Goal: Task Accomplishment & Management: Use online tool/utility

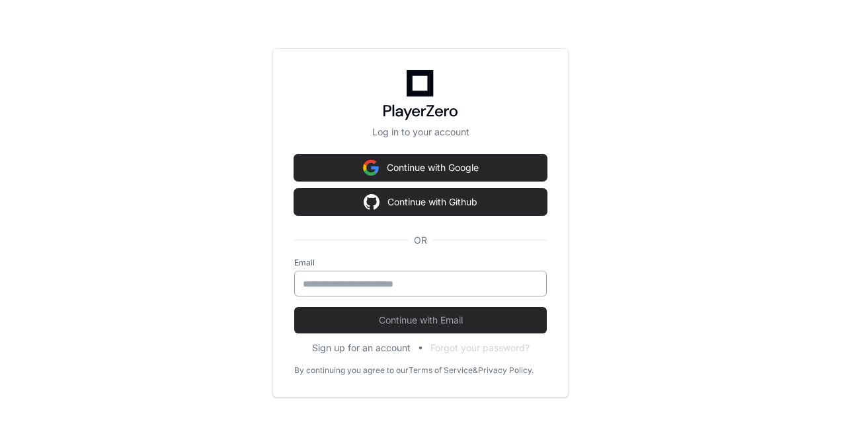
click at [336, 286] on input "email" at bounding box center [420, 284] width 235 height 13
type input "**********"
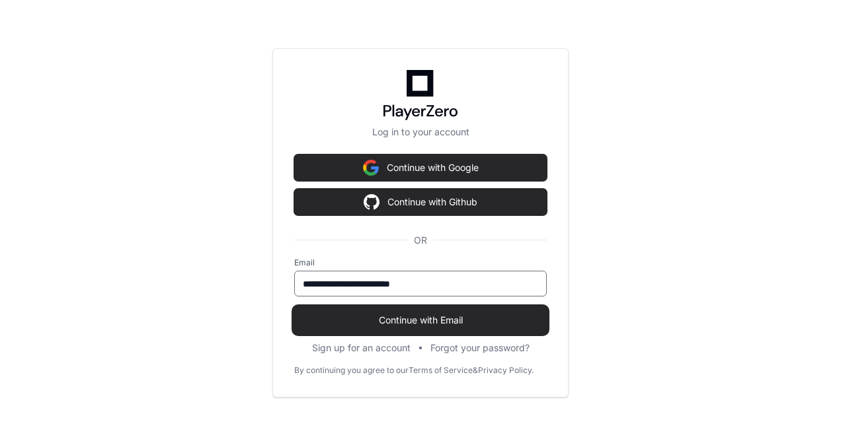
click at [399, 321] on span "Continue with Email" at bounding box center [420, 320] width 252 height 13
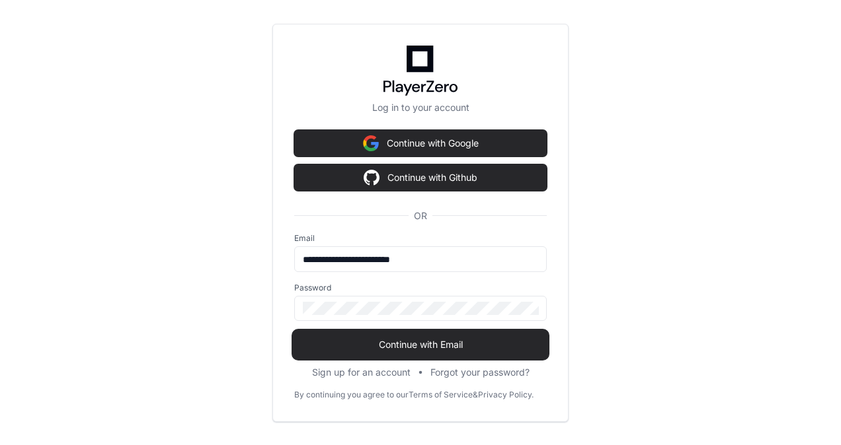
click at [405, 340] on span "Continue with Email" at bounding box center [420, 344] width 252 height 13
click at [308, 345] on span "Continue with Email" at bounding box center [420, 344] width 252 height 13
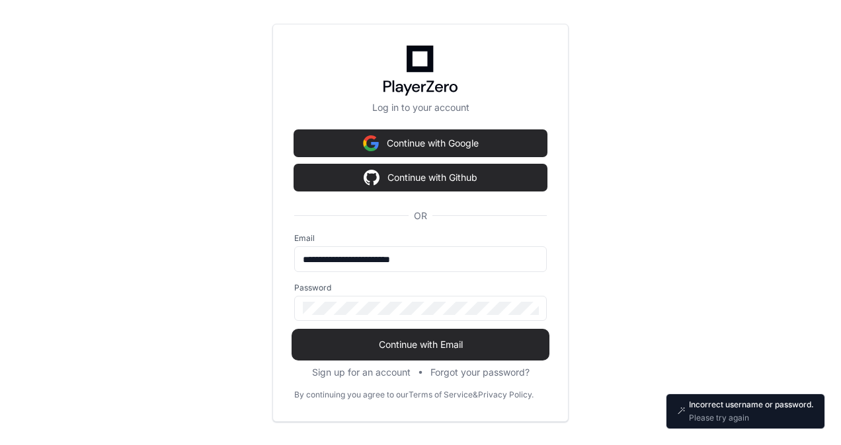
click at [426, 345] on span "Continue with Email" at bounding box center [420, 344] width 252 height 13
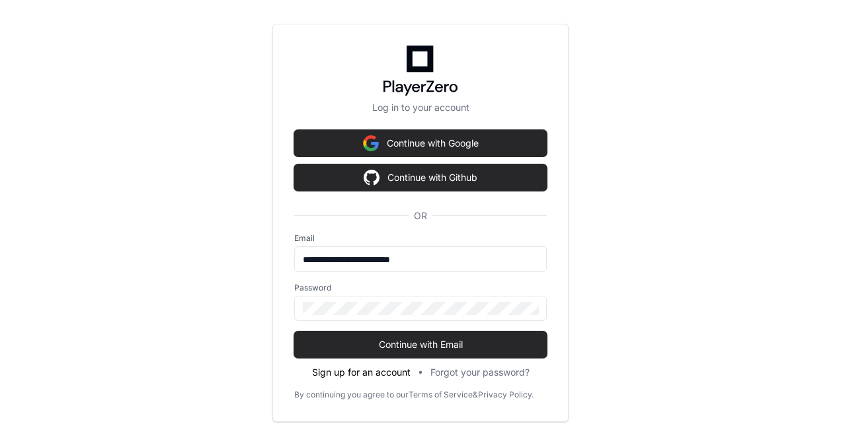
click at [312, 369] on button "Sign up for an account" at bounding box center [361, 372] width 98 height 13
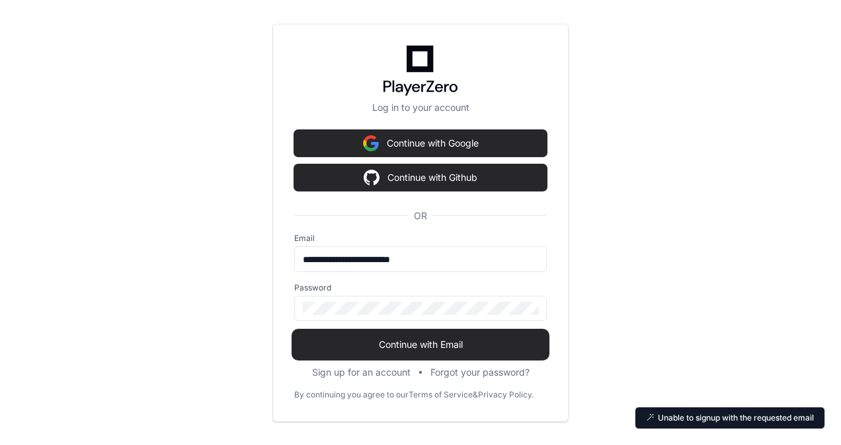
click at [430, 346] on span "Continue with Email" at bounding box center [420, 344] width 252 height 13
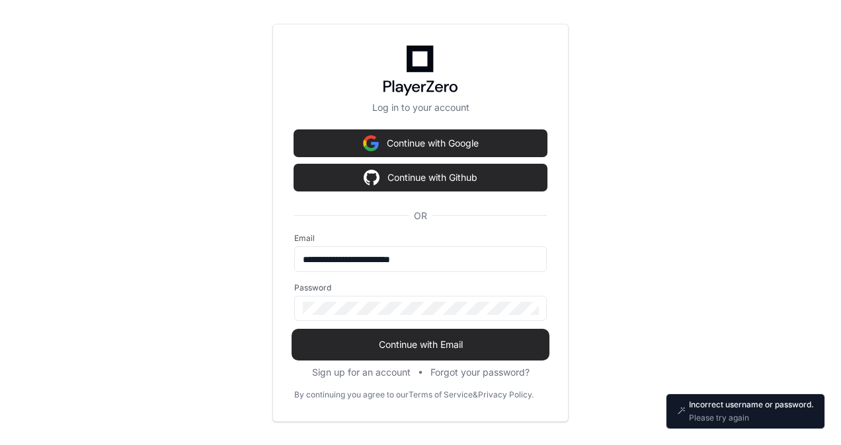
click at [430, 346] on span "Continue with Email" at bounding box center [420, 344] width 252 height 13
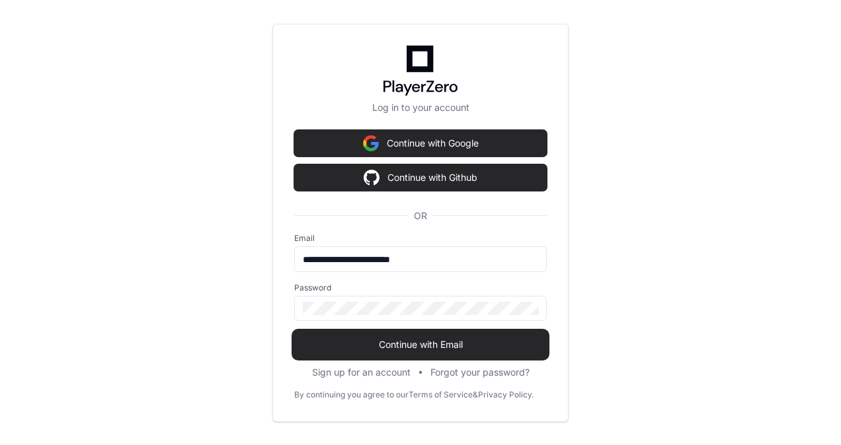
click at [432, 346] on span "Continue with Email" at bounding box center [420, 344] width 252 height 13
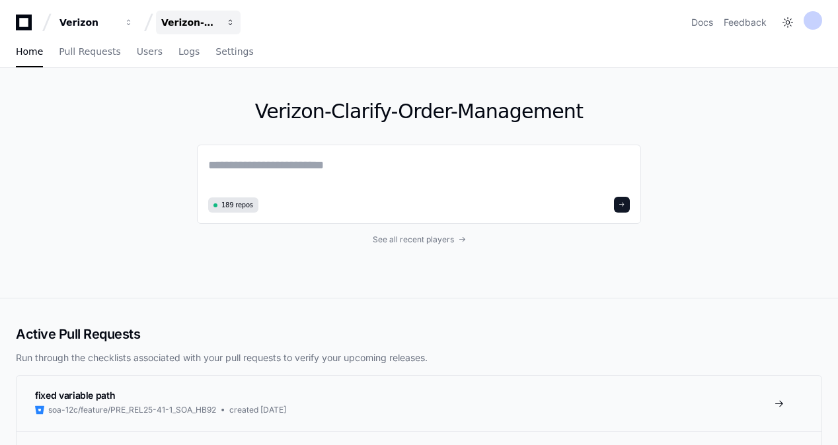
click at [210, 26] on div "Verizon-Clarify-Order-Management" at bounding box center [189, 22] width 57 height 13
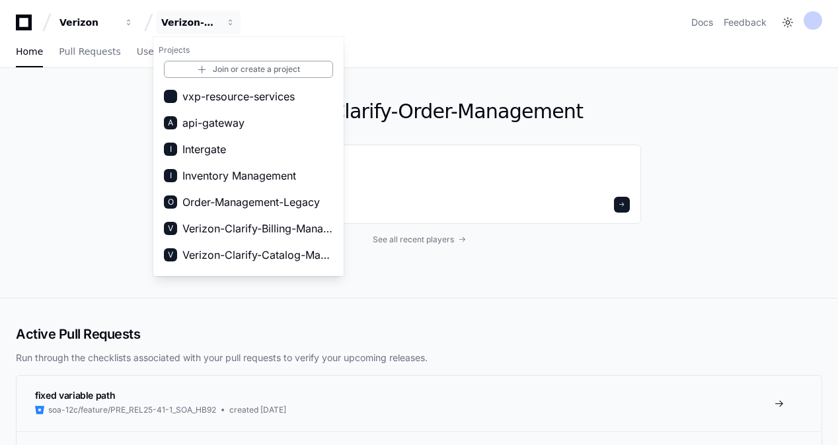
click at [409, 22] on div "Verizon Verizon-Clarify-Order-Management Projects Join or create a project vxp-…" at bounding box center [419, 23] width 806 height 24
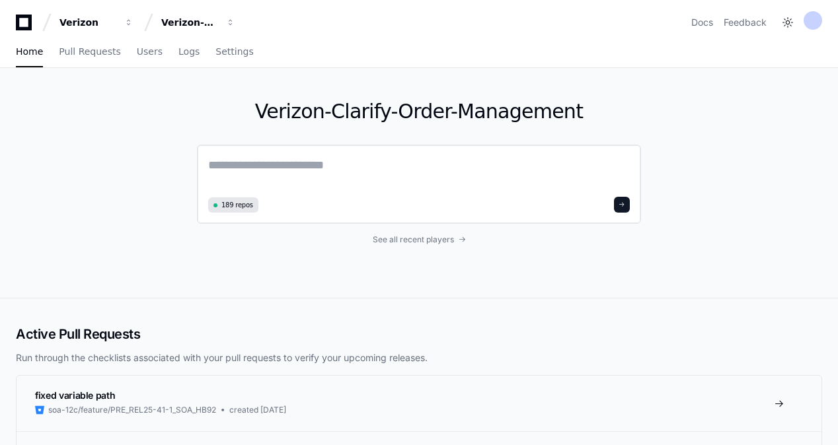
click at [222, 168] on textarea at bounding box center [419, 174] width 422 height 37
click at [228, 23] on span "button" at bounding box center [230, 22] width 9 height 9
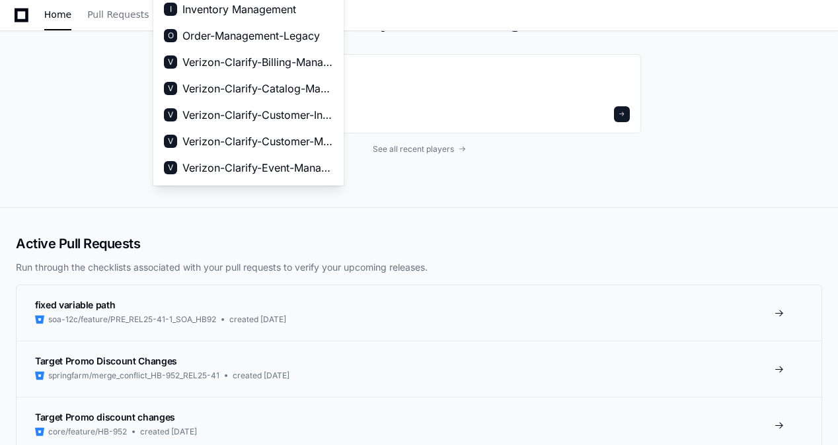
scroll to position [71, 0]
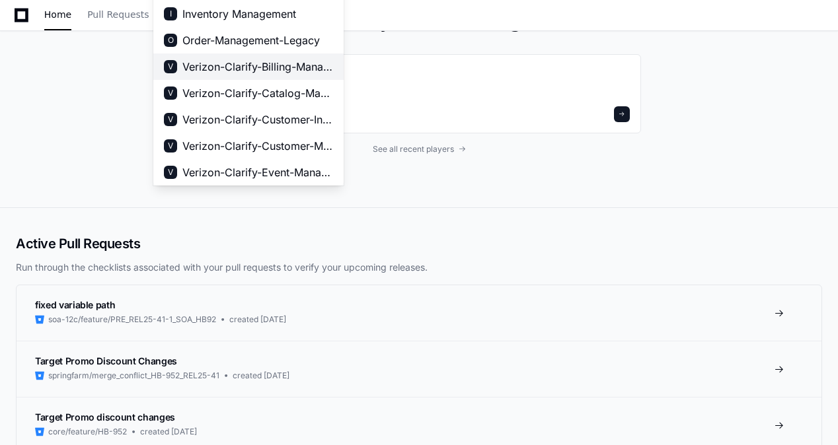
click at [245, 68] on span "Verizon-Clarify-Billing-Management" at bounding box center [257, 67] width 151 height 16
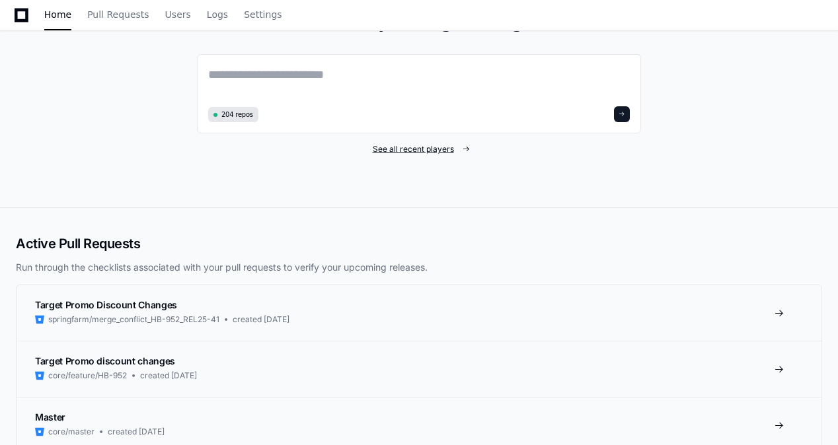
click at [398, 147] on span "See all recent players" at bounding box center [413, 149] width 81 height 11
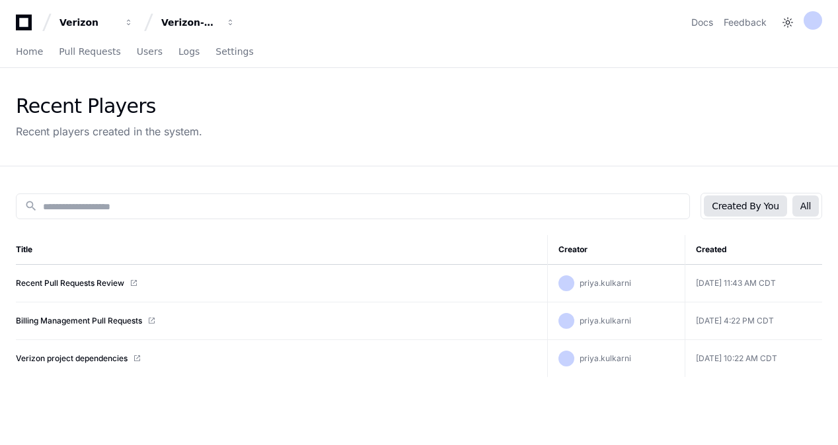
click at [814, 204] on button "All" at bounding box center [805, 206] width 26 height 21
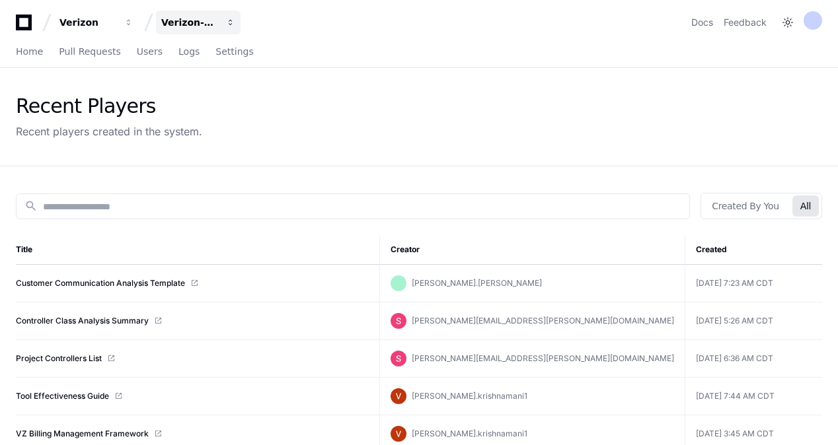
click at [230, 19] on span "button" at bounding box center [230, 22] width 9 height 9
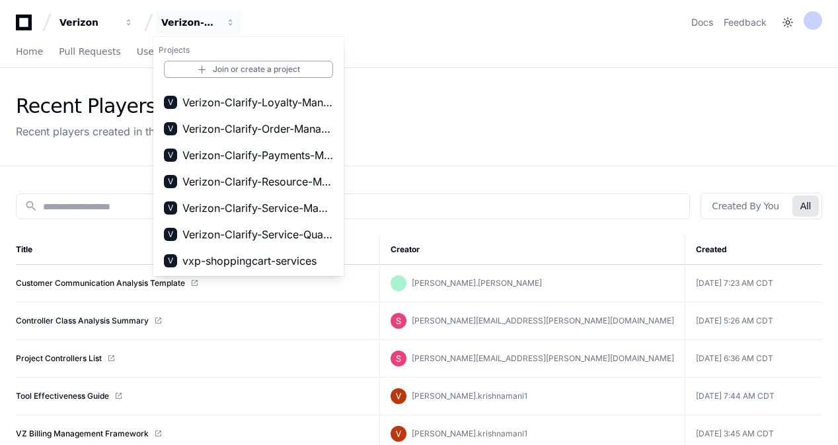
scroll to position [259, 0]
click at [236, 108] on span "Verizon-Clarify-Loyalty-Management" at bounding box center [257, 102] width 151 height 16
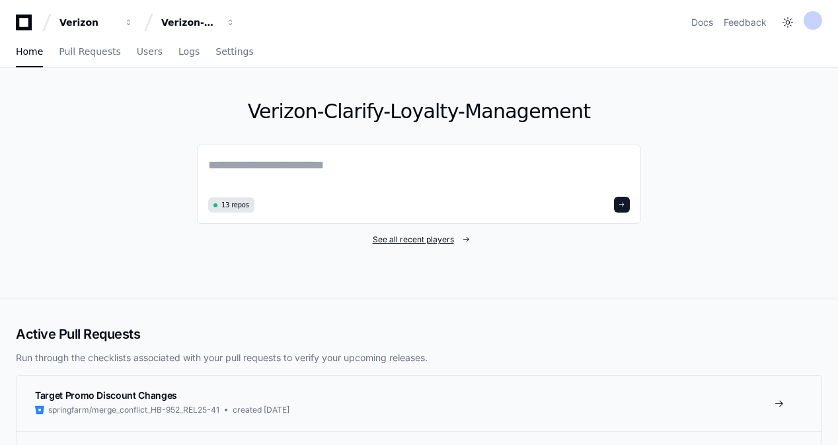
click at [412, 238] on span "See all recent players" at bounding box center [413, 240] width 81 height 11
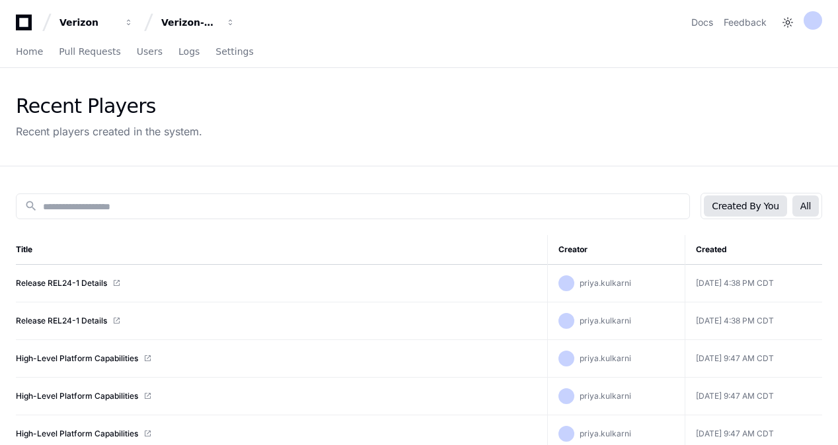
click at [812, 204] on button "All" at bounding box center [805, 206] width 26 height 21
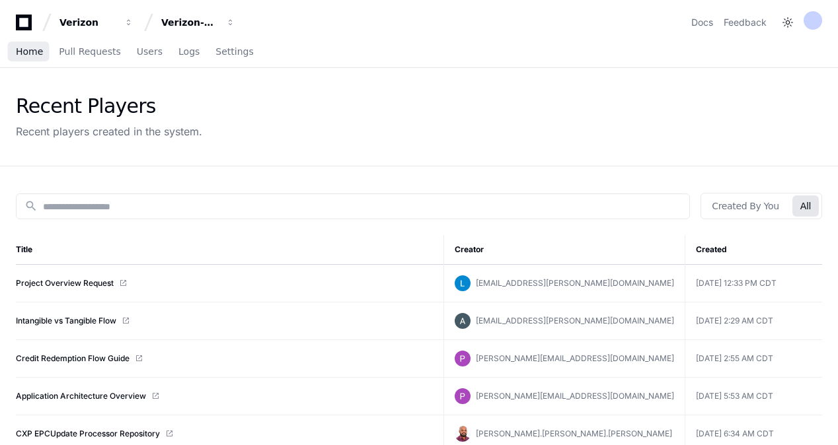
click at [34, 53] on span "Home" at bounding box center [29, 52] width 27 height 8
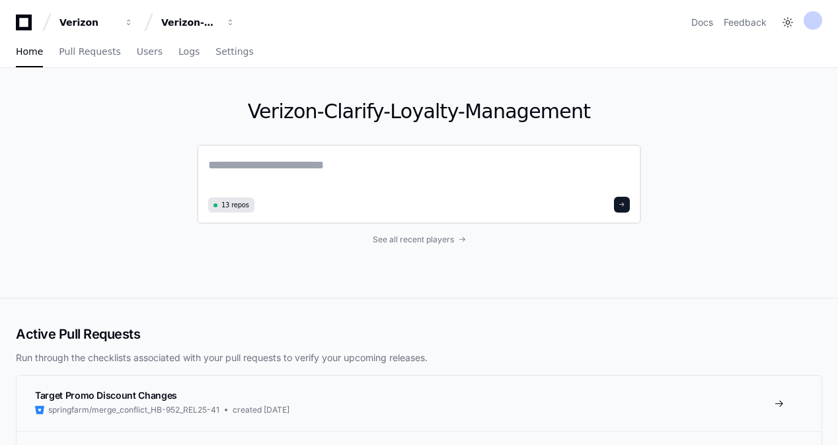
click at [233, 155] on div "13 repos" at bounding box center [419, 184] width 444 height 79
click at [231, 172] on textarea at bounding box center [419, 174] width 422 height 37
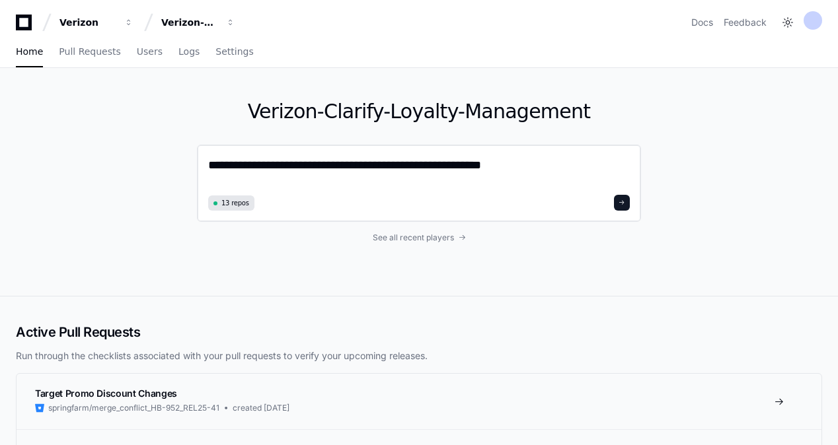
type textarea "**********"
click at [620, 206] on span at bounding box center [622, 203] width 7 height 7
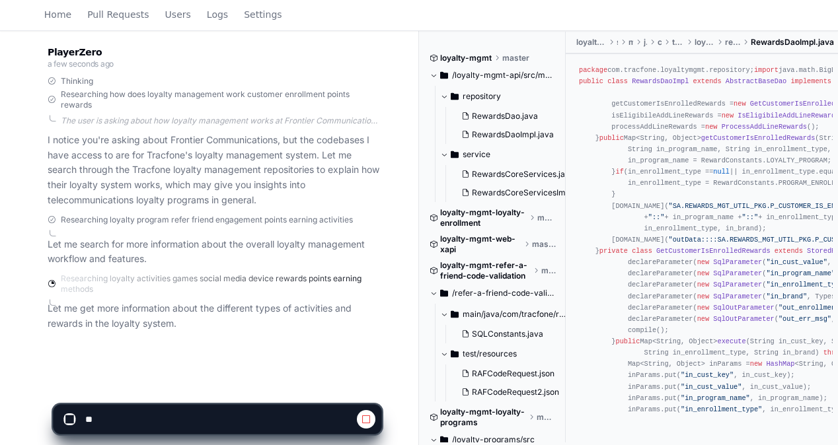
scroll to position [214, 0]
